Goal: Task Accomplishment & Management: Use online tool/utility

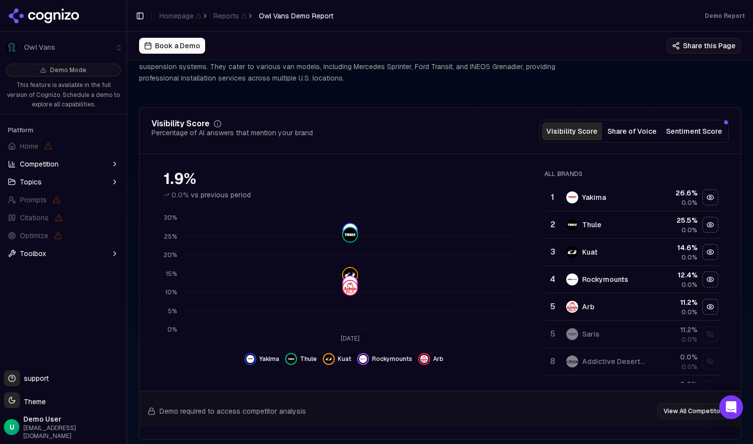
click at [600, 136] on button "Share of Voice" at bounding box center [632, 131] width 60 height 18
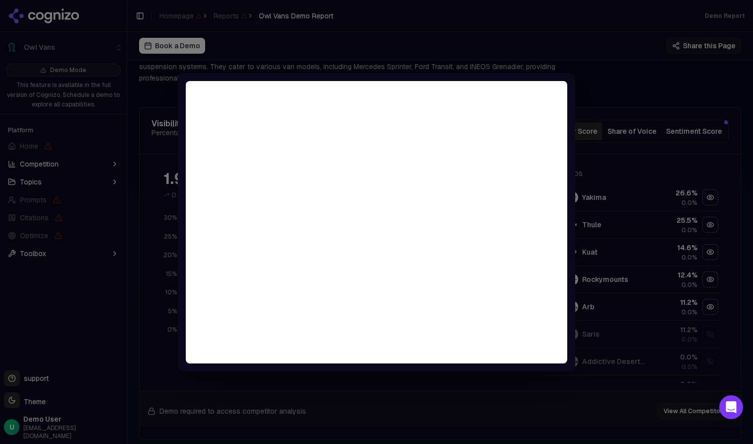
click at [600, 56] on div at bounding box center [376, 222] width 753 height 444
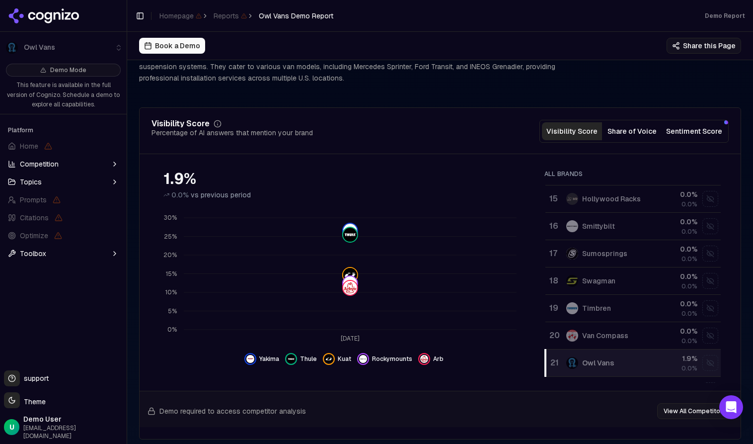
scroll to position [375, 0]
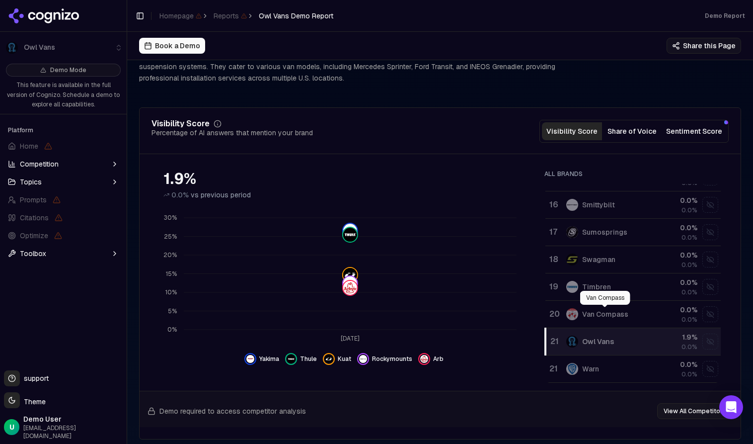
click at [600, 315] on div "Van Compass" at bounding box center [605, 314] width 46 height 10
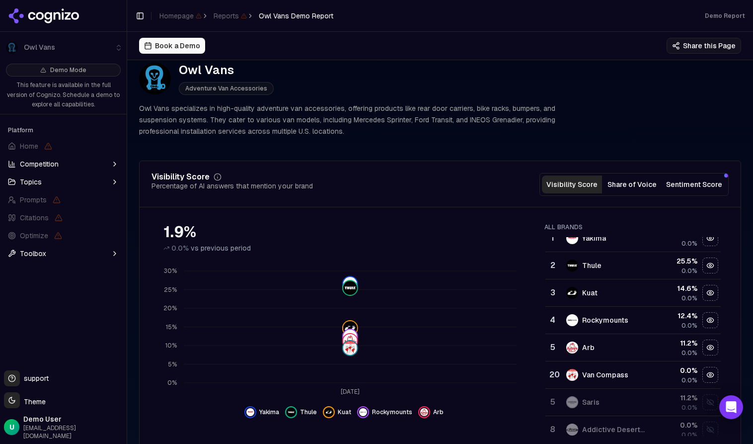
scroll to position [0, 0]
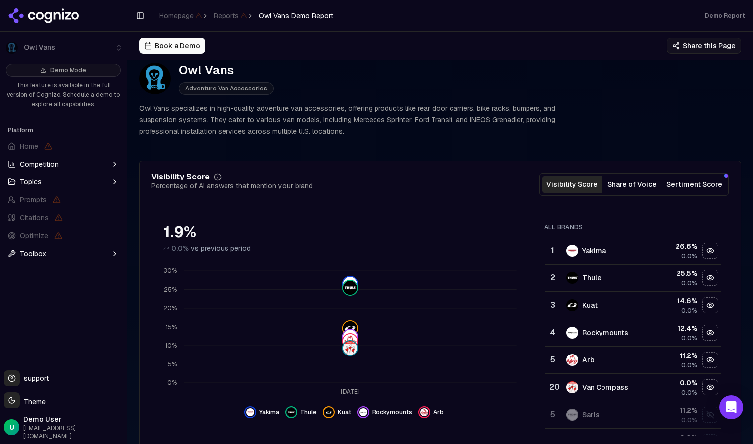
click at [174, 42] on button "Book a Demo" at bounding box center [172, 46] width 66 height 16
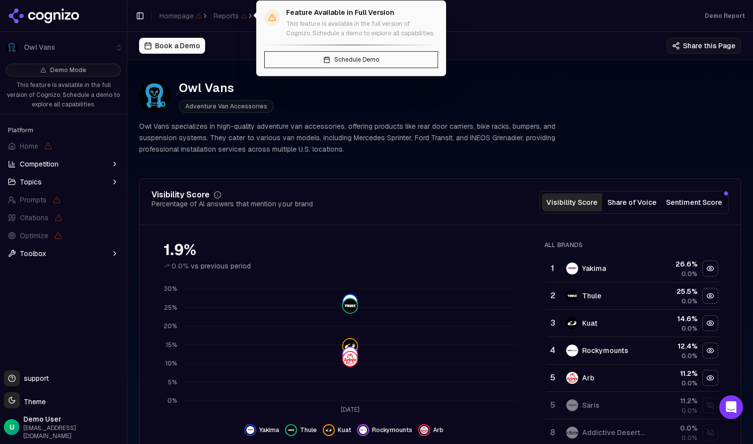
click at [352, 62] on span "Schedule Demo" at bounding box center [356, 60] width 45 height 8
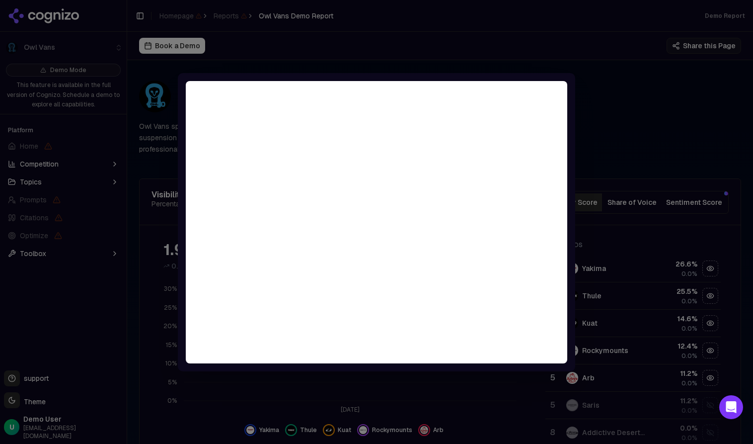
click at [534, 29] on div at bounding box center [376, 222] width 753 height 444
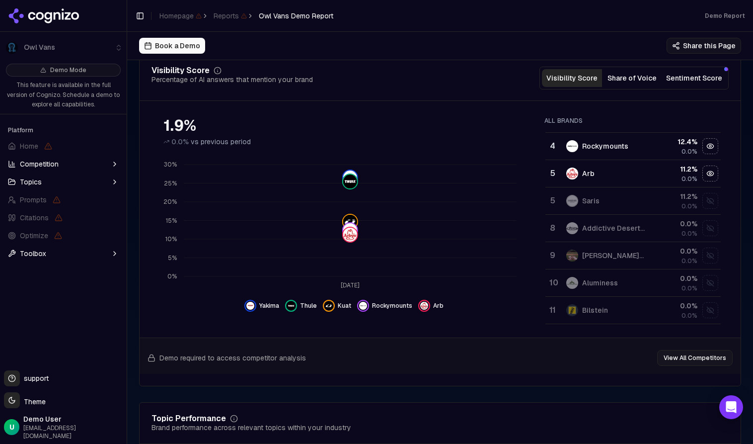
scroll to position [102, 0]
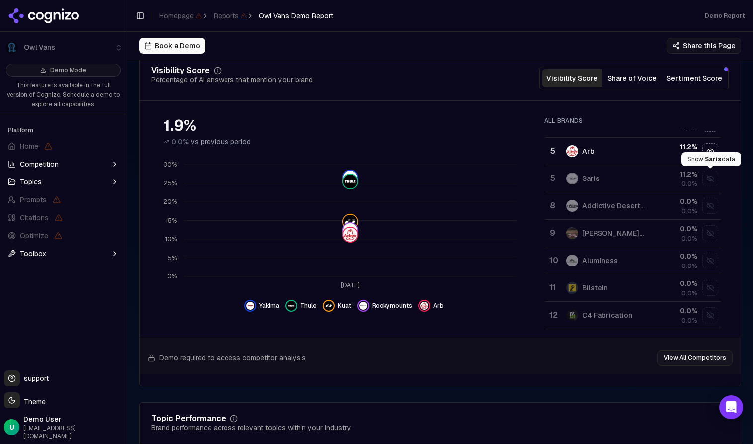
click at [711, 182] on div "Show saris data" at bounding box center [710, 178] width 15 height 15
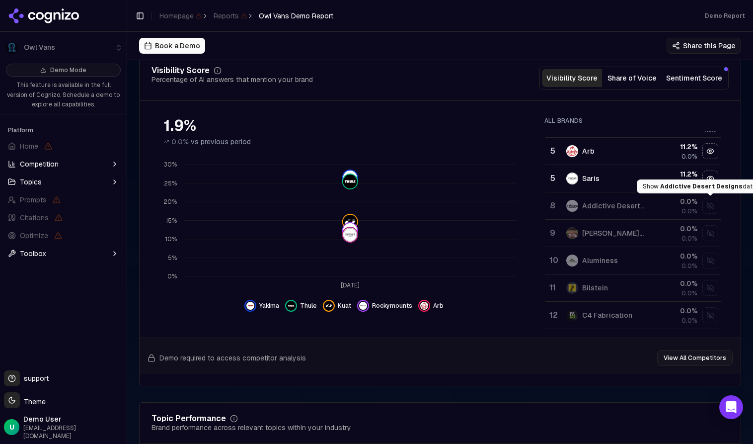
click at [710, 208] on div "Show addictive desert designs data" at bounding box center [710, 205] width 15 height 15
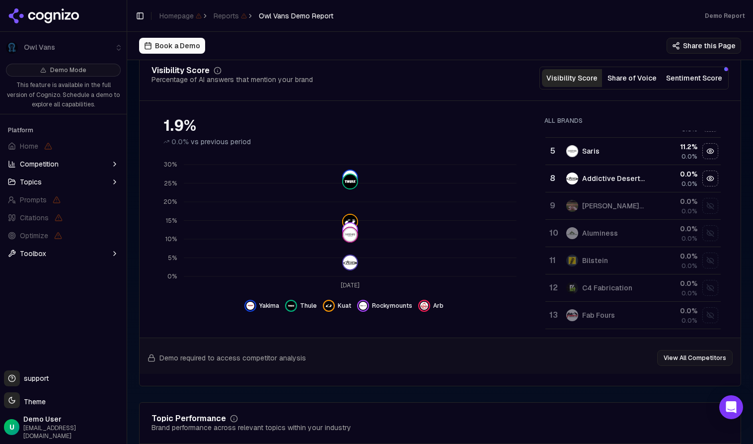
scroll to position [130, 0]
click at [713, 204] on div "Show allen sports data" at bounding box center [710, 205] width 15 height 15
click at [687, 204] on div "0.0 %" at bounding box center [675, 201] width 44 height 10
click at [711, 210] on div "Show allen sports data" at bounding box center [710, 205] width 15 height 15
click at [711, 238] on div "Show aluminess data" at bounding box center [710, 233] width 15 height 15
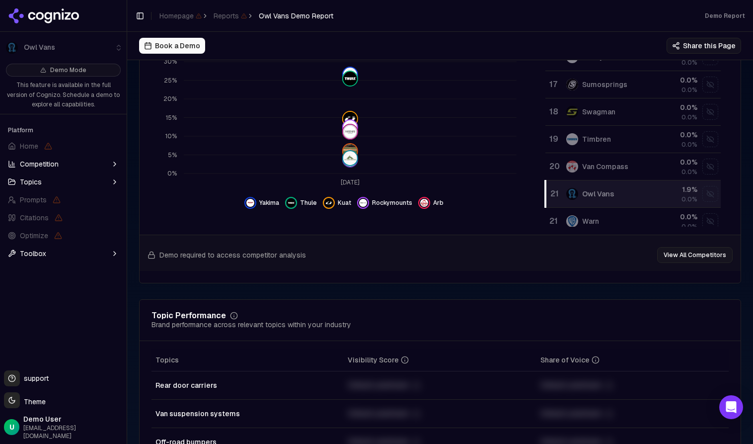
scroll to position [375, 0]
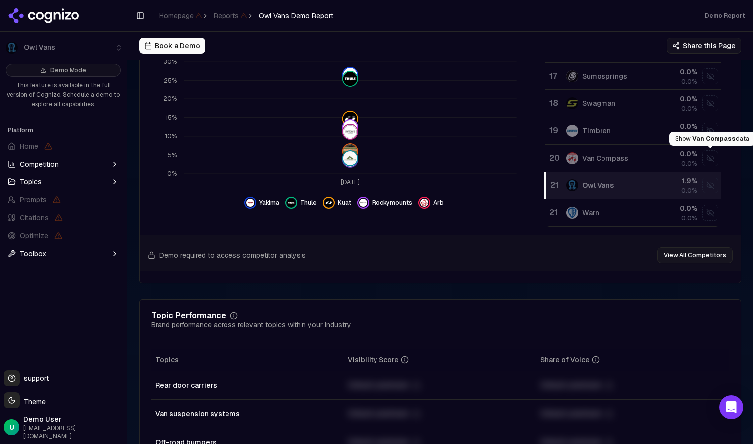
click at [708, 157] on div "Show van compass data" at bounding box center [710, 158] width 15 height 15
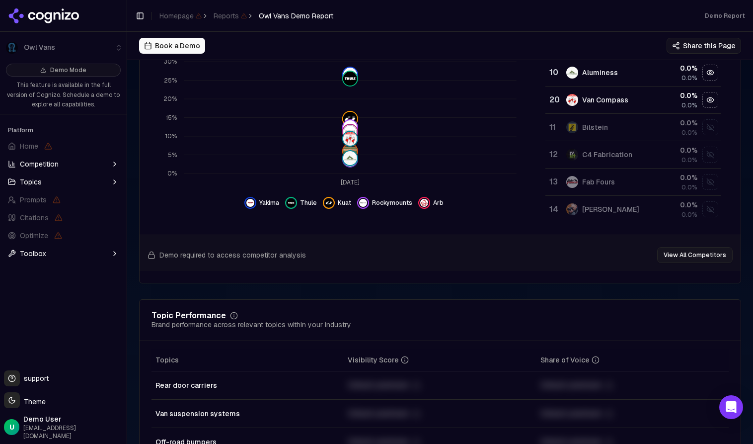
scroll to position [116, 0]
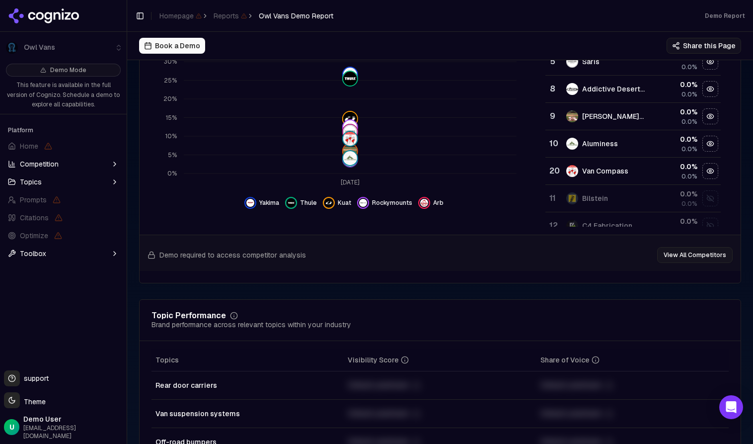
click at [692, 168] on div "0.0 %" at bounding box center [675, 166] width 44 height 10
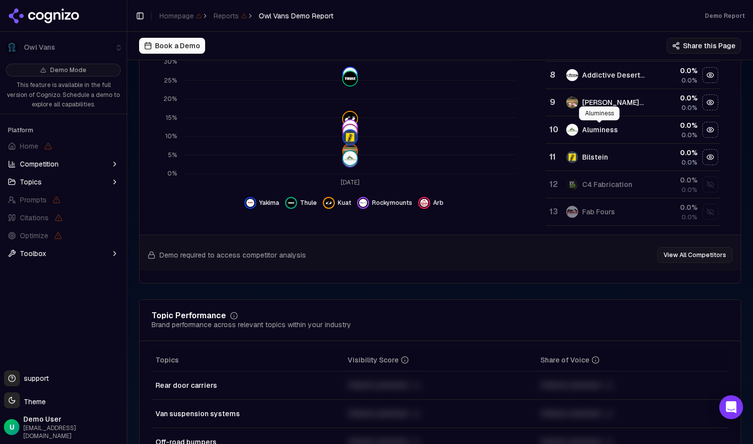
scroll to position [138, 0]
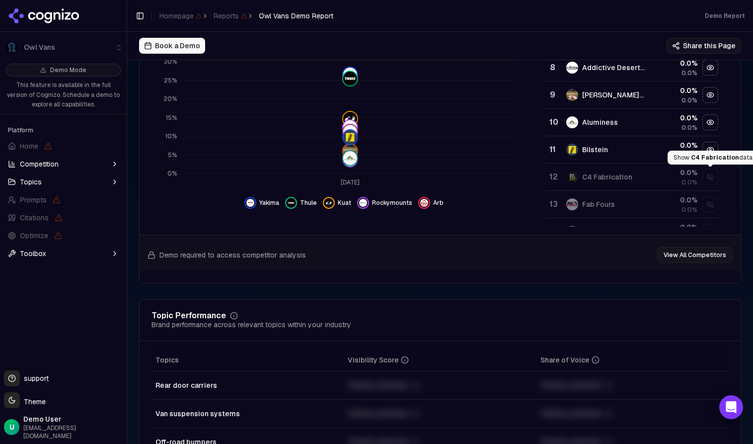
click at [710, 177] on div "Show c4 fabrication data" at bounding box center [710, 176] width 15 height 15
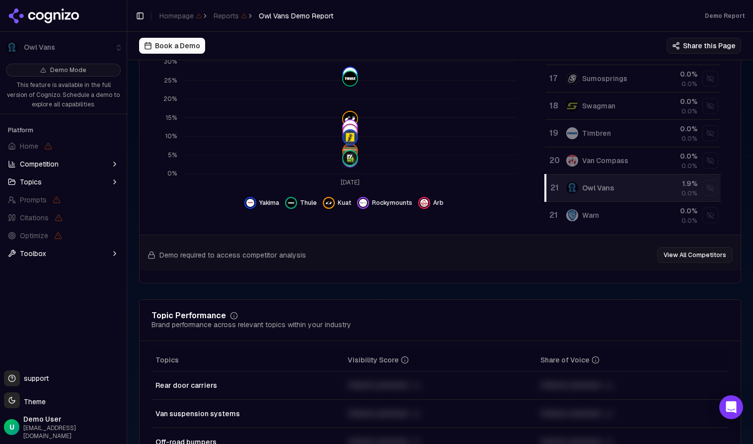
scroll to position [375, 0]
click at [708, 187] on div "Show owl vans data" at bounding box center [710, 185] width 15 height 15
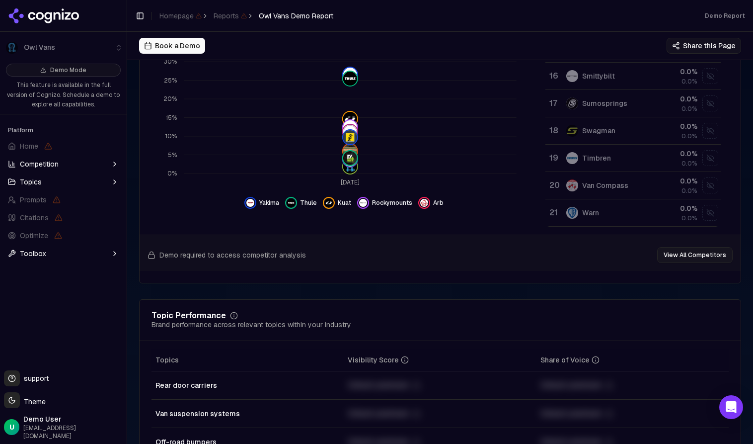
scroll to position [231, 0]
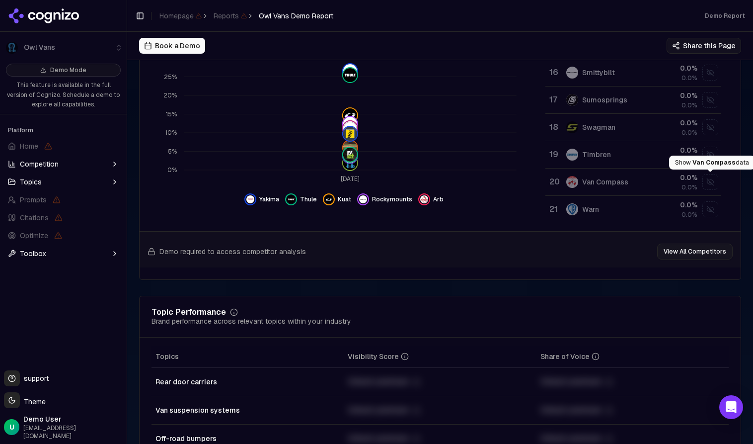
click at [710, 184] on div "Show van compass data" at bounding box center [710, 181] width 15 height 15
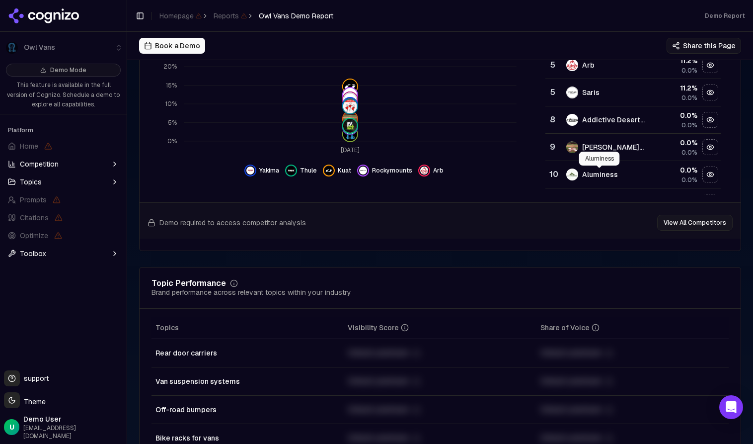
scroll to position [0, 0]
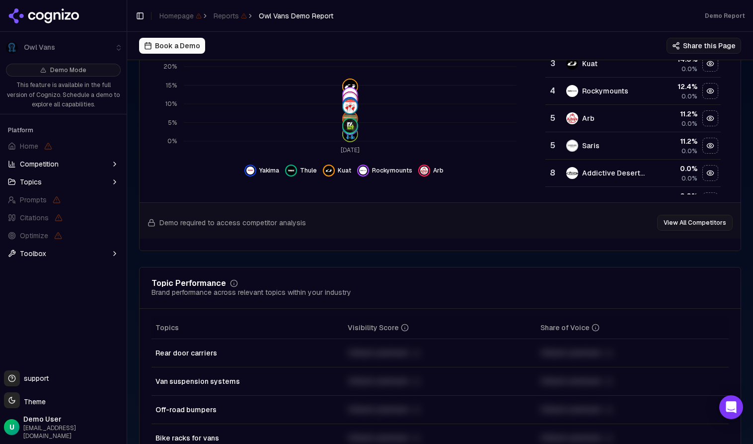
click at [49, 161] on span "Competition" at bounding box center [39, 164] width 39 height 10
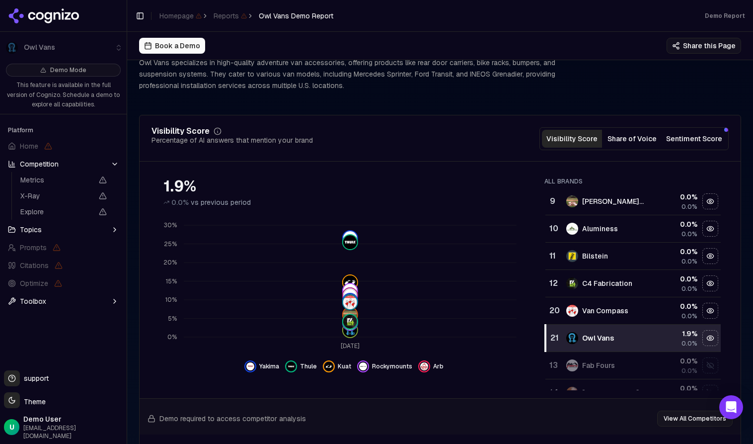
scroll to position [65, 0]
